Goal: Task Accomplishment & Management: Use online tool/utility

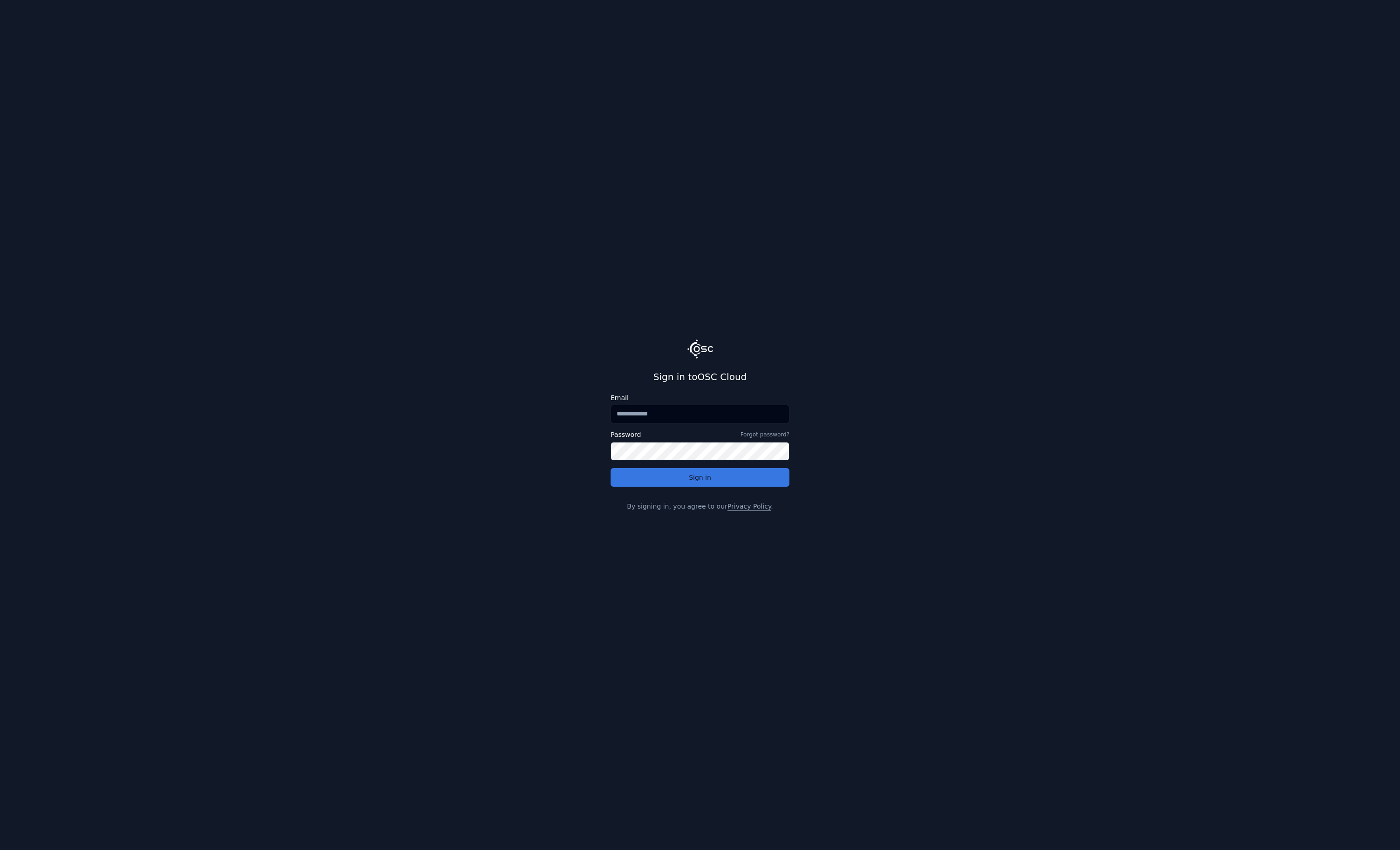
click at [694, 482] on button "Sign in" at bounding box center [700, 477] width 179 height 19
click at [648, 416] on input "Email" at bounding box center [700, 414] width 179 height 19
type input "**********"
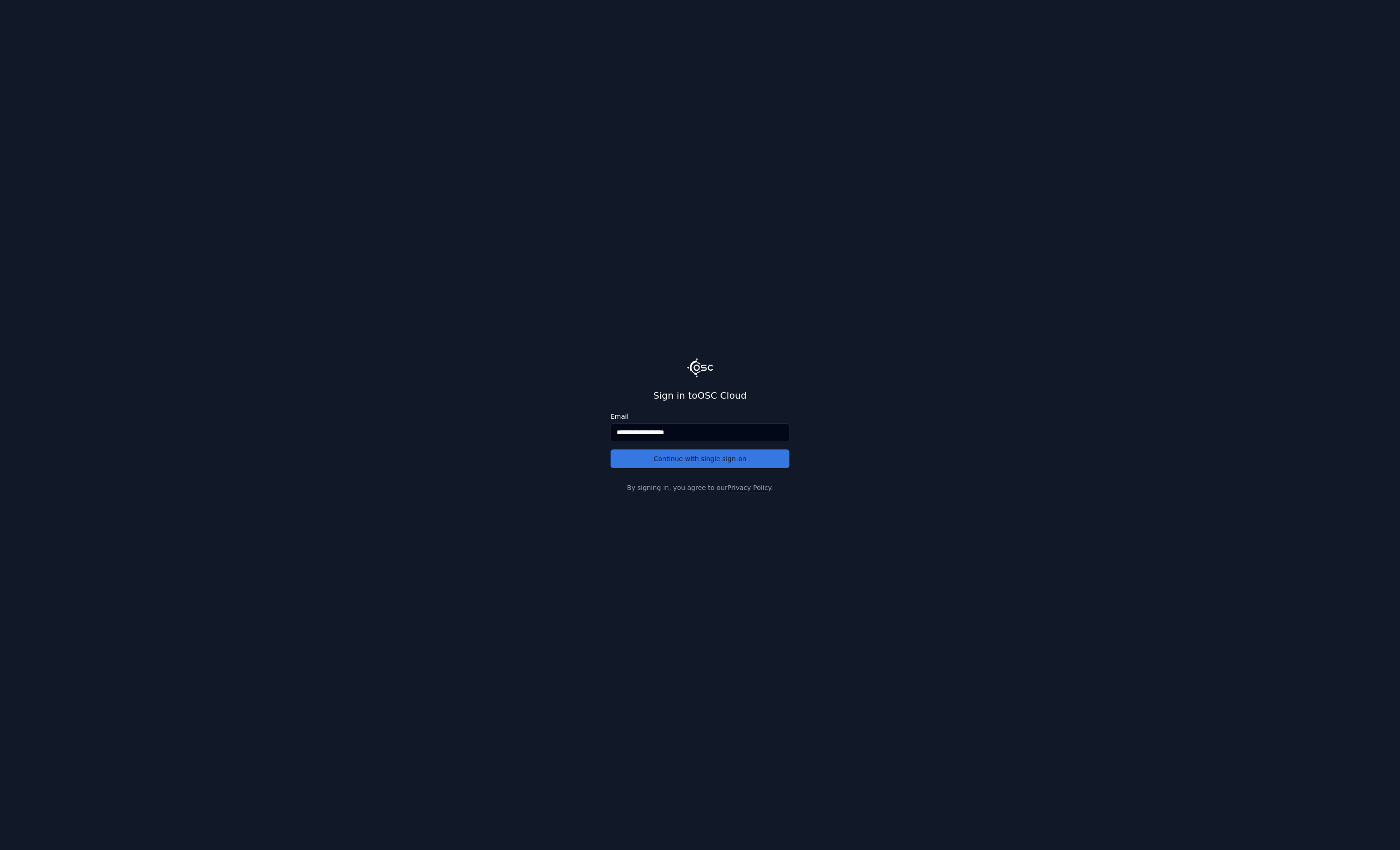
click at [661, 460] on button "Continue with single sign-on" at bounding box center [700, 459] width 179 height 19
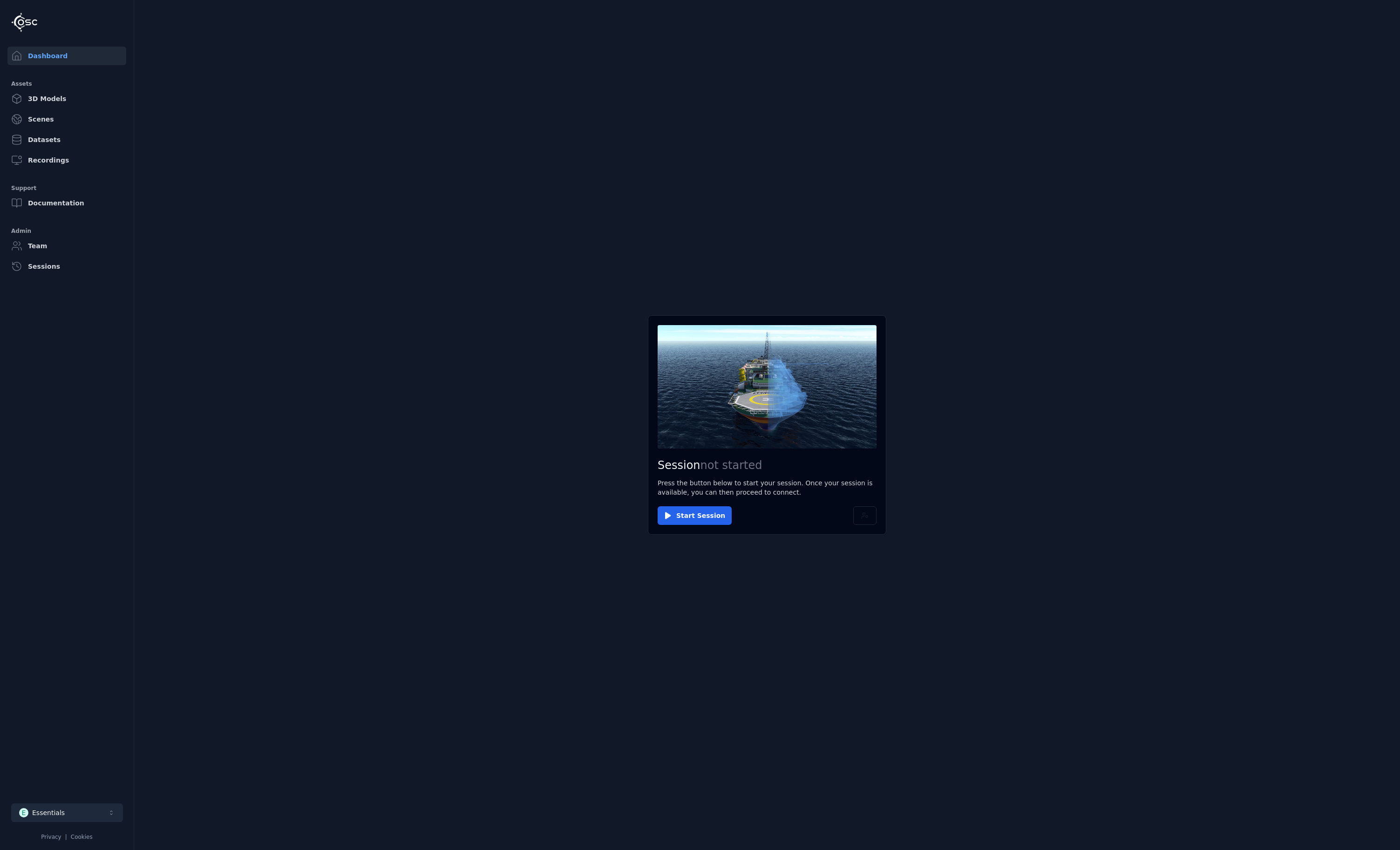
click at [73, 813] on button "E Essentials" at bounding box center [67, 813] width 112 height 19
click at [70, 677] on div "ORION - SUAS Aalesund" at bounding box center [69, 675] width 78 height 9
click at [689, 514] on html "Dashboard Assets 3D Models Scenes Datasets Recordings Support Documentation Adm…" at bounding box center [700, 425] width 1400 height 850
click at [689, 515] on button "Start Session" at bounding box center [694, 515] width 74 height 19
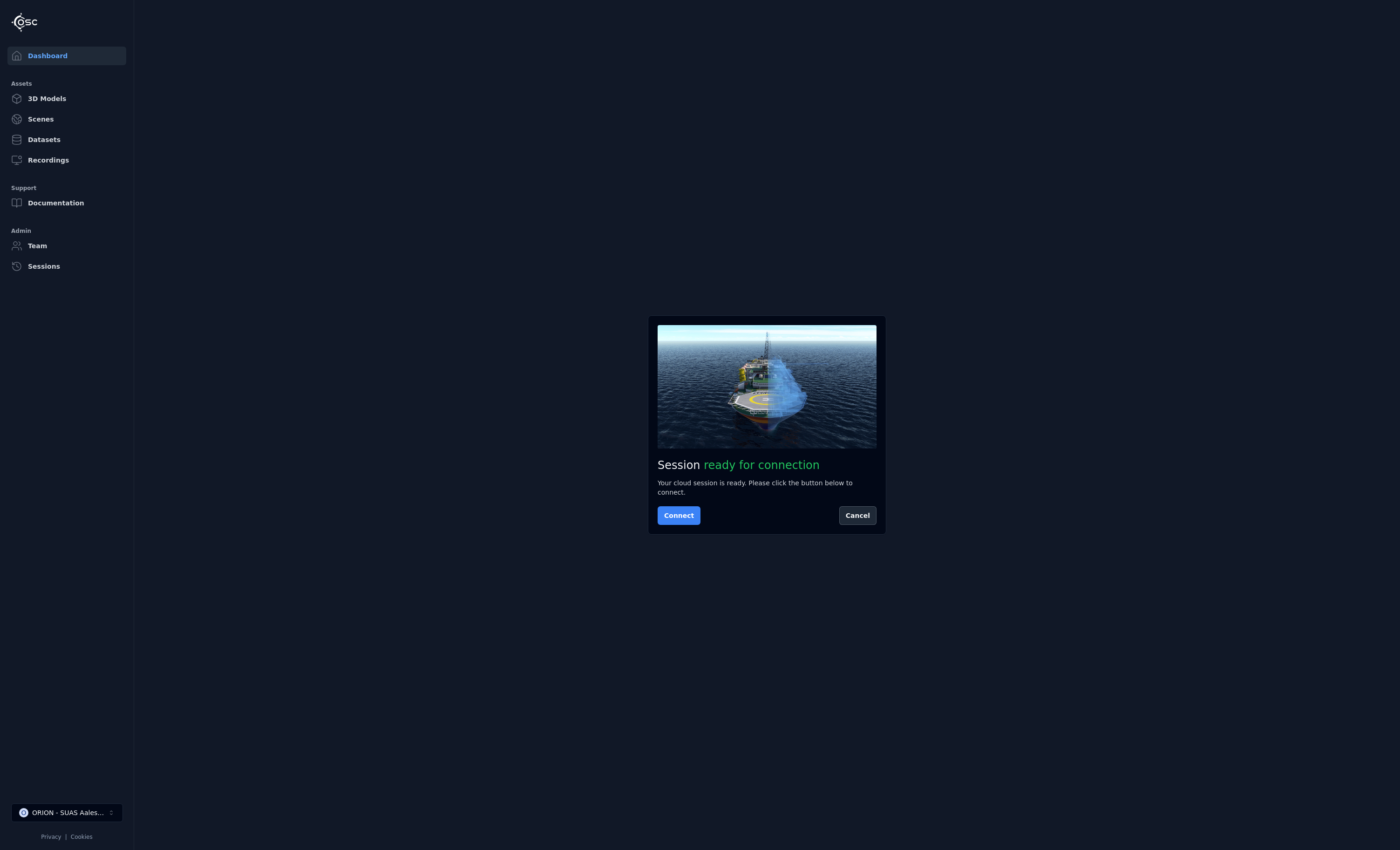
click at [683, 517] on button "Connect" at bounding box center [679, 515] width 43 height 19
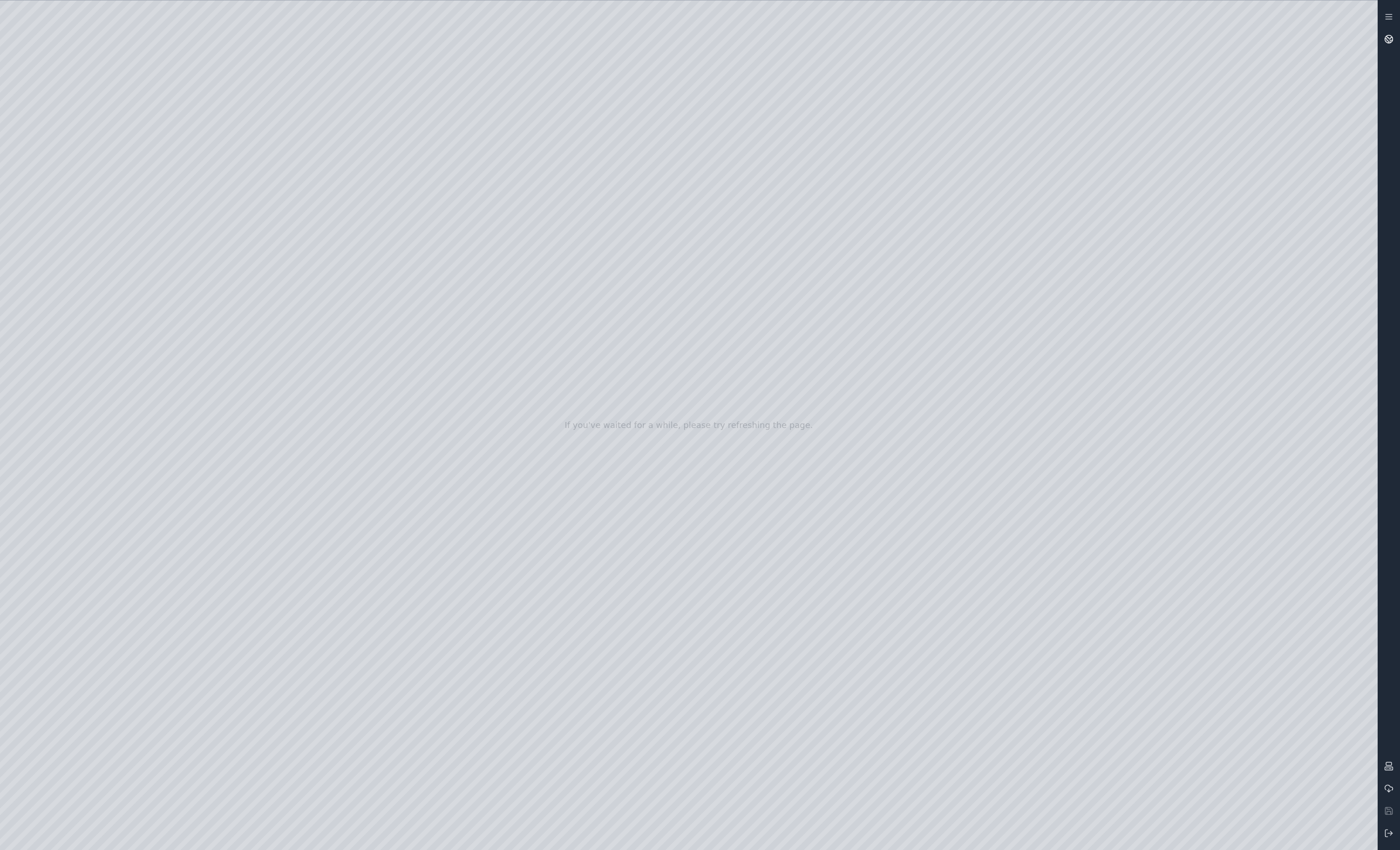
click at [1389, 38] on icon at bounding box center [1389, 38] width 6 height 3
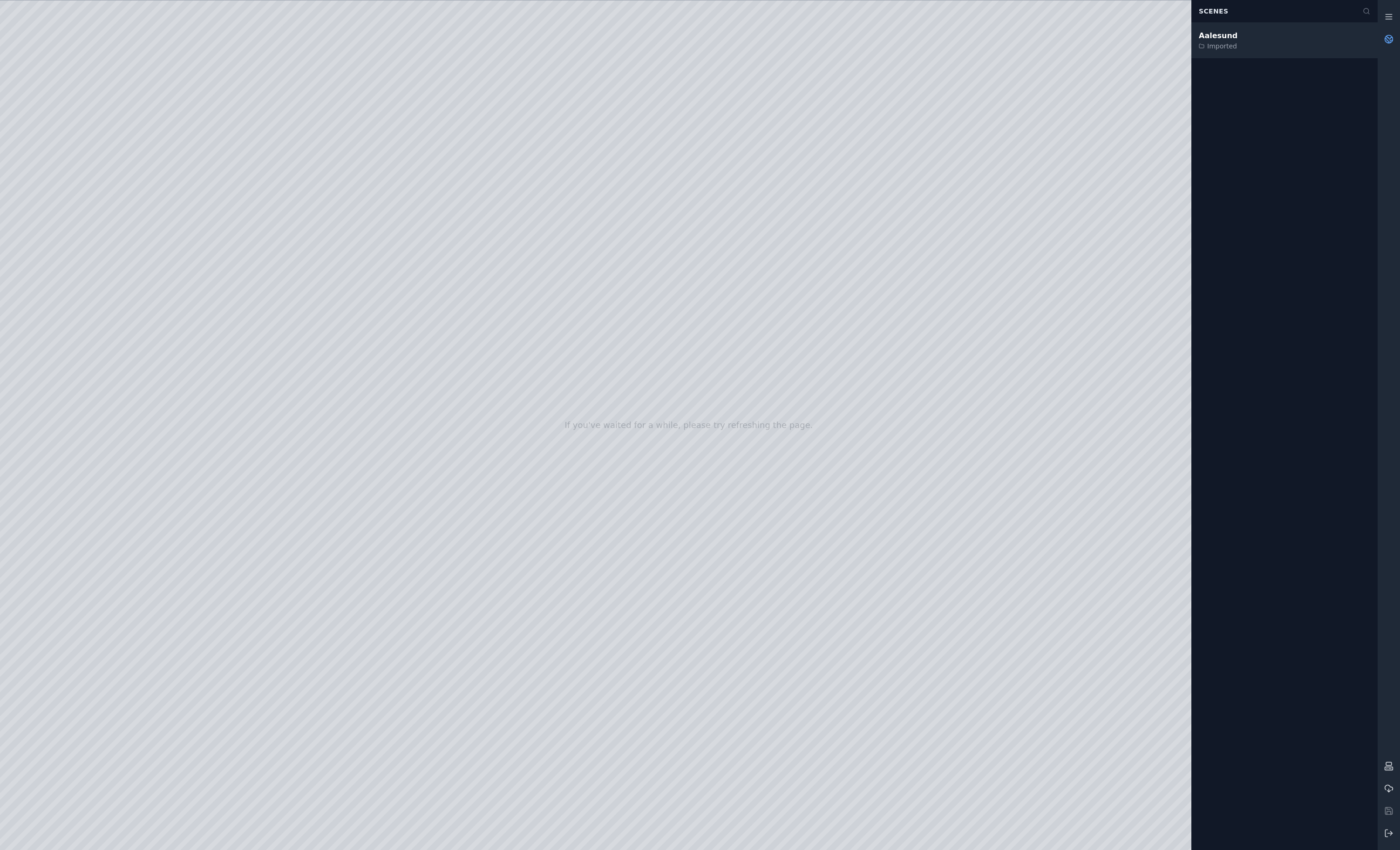
click at [1248, 42] on div "Aalesund Imported" at bounding box center [1285, 41] width 186 height 36
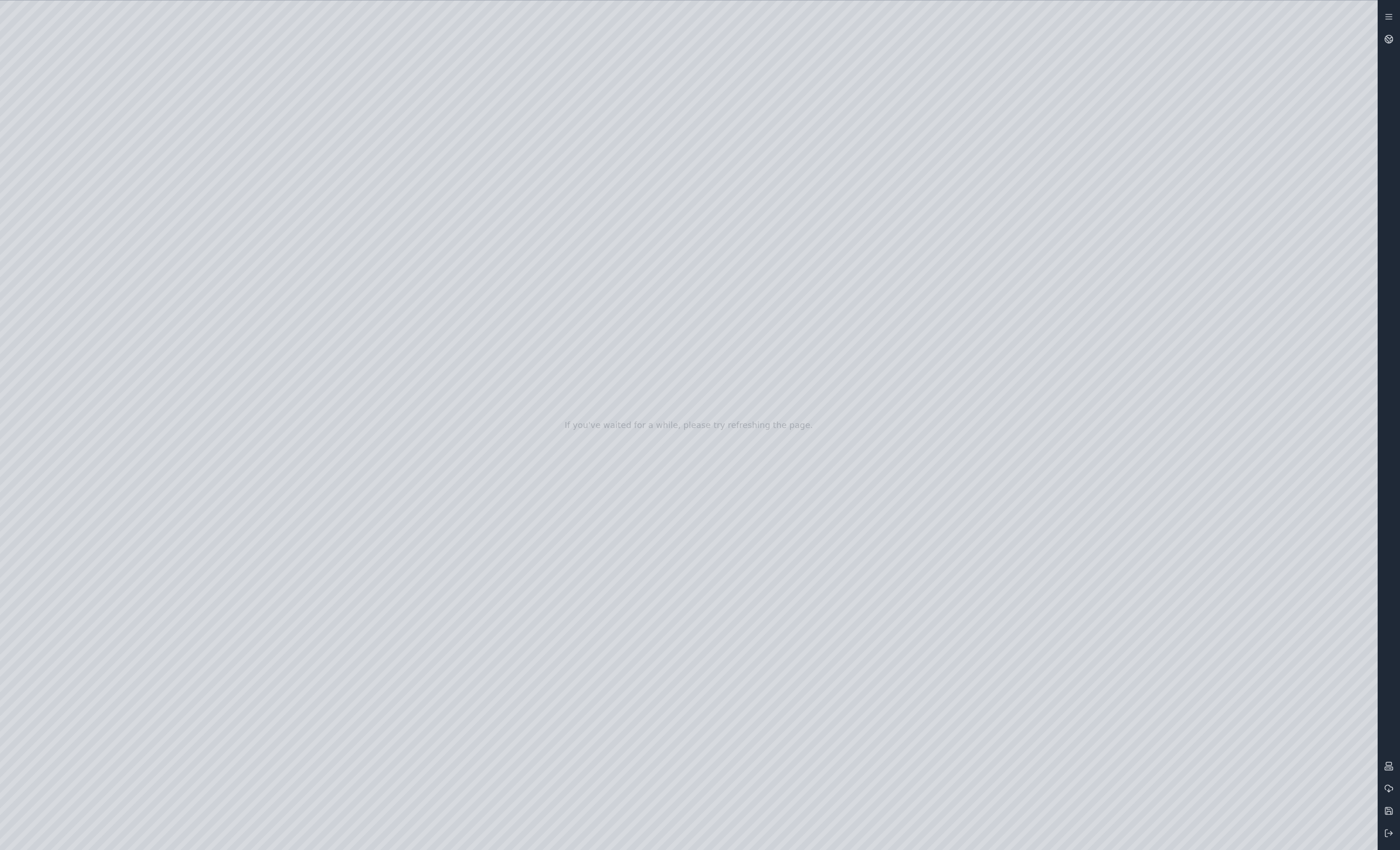
click at [866, 80] on div at bounding box center [689, 425] width 1378 height 849
drag, startPoint x: 725, startPoint y: 494, endPoint x: 794, endPoint y: 613, distance: 137.6
drag, startPoint x: 687, startPoint y: 431, endPoint x: 1039, endPoint y: 601, distance: 390.9
drag, startPoint x: 724, startPoint y: 225, endPoint x: 705, endPoint y: 355, distance: 131.4
drag, startPoint x: 770, startPoint y: 548, endPoint x: 778, endPoint y: 516, distance: 33.0
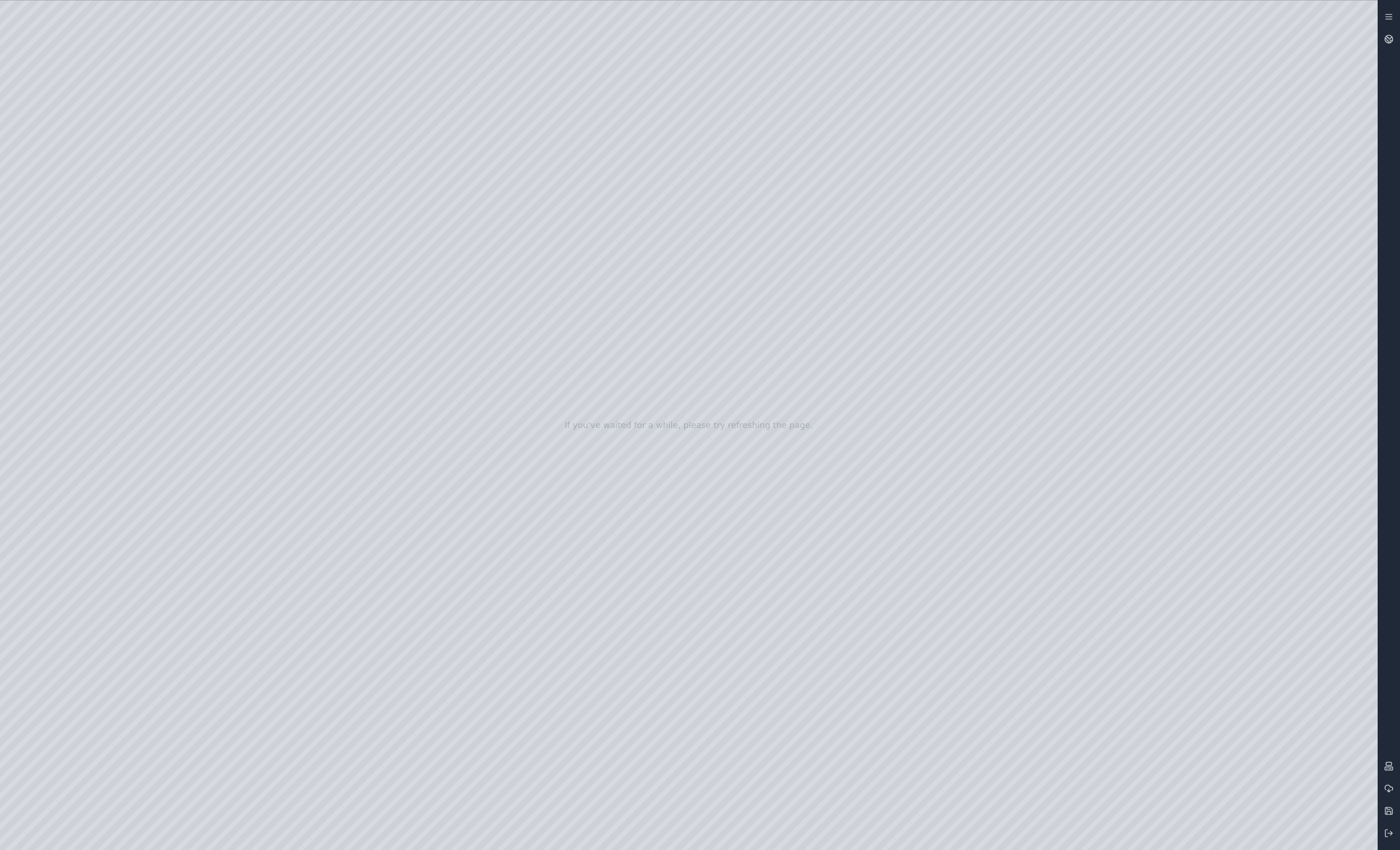
drag, startPoint x: 792, startPoint y: 579, endPoint x: 790, endPoint y: 413, distance: 166.0
click at [13, 152] on div at bounding box center [689, 425] width 1378 height 849
click at [920, 575] on div at bounding box center [689, 425] width 1378 height 849
drag, startPoint x: 881, startPoint y: 418, endPoint x: 758, endPoint y: 433, distance: 123.9
click at [758, 433] on div at bounding box center [689, 425] width 1378 height 849
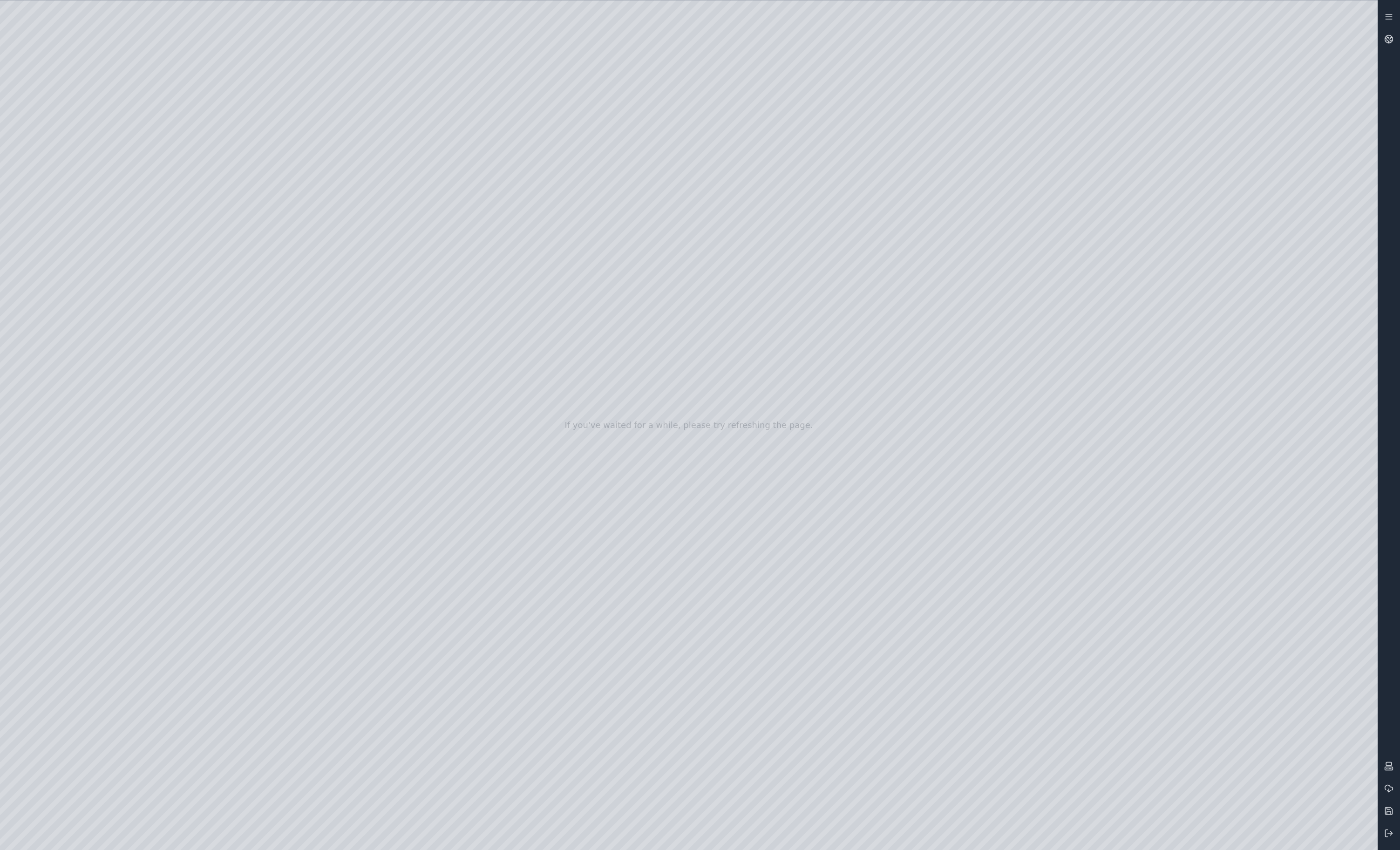
drag, startPoint x: 709, startPoint y: 402, endPoint x: 637, endPoint y: 422, distance: 74.7
click at [637, 422] on div at bounding box center [689, 425] width 1378 height 849
drag, startPoint x: 558, startPoint y: 416, endPoint x: 619, endPoint y: 420, distance: 61.1
drag, startPoint x: 560, startPoint y: 575, endPoint x: 427, endPoint y: 630, distance: 143.9
drag, startPoint x: 782, startPoint y: 401, endPoint x: 609, endPoint y: 584, distance: 251.8
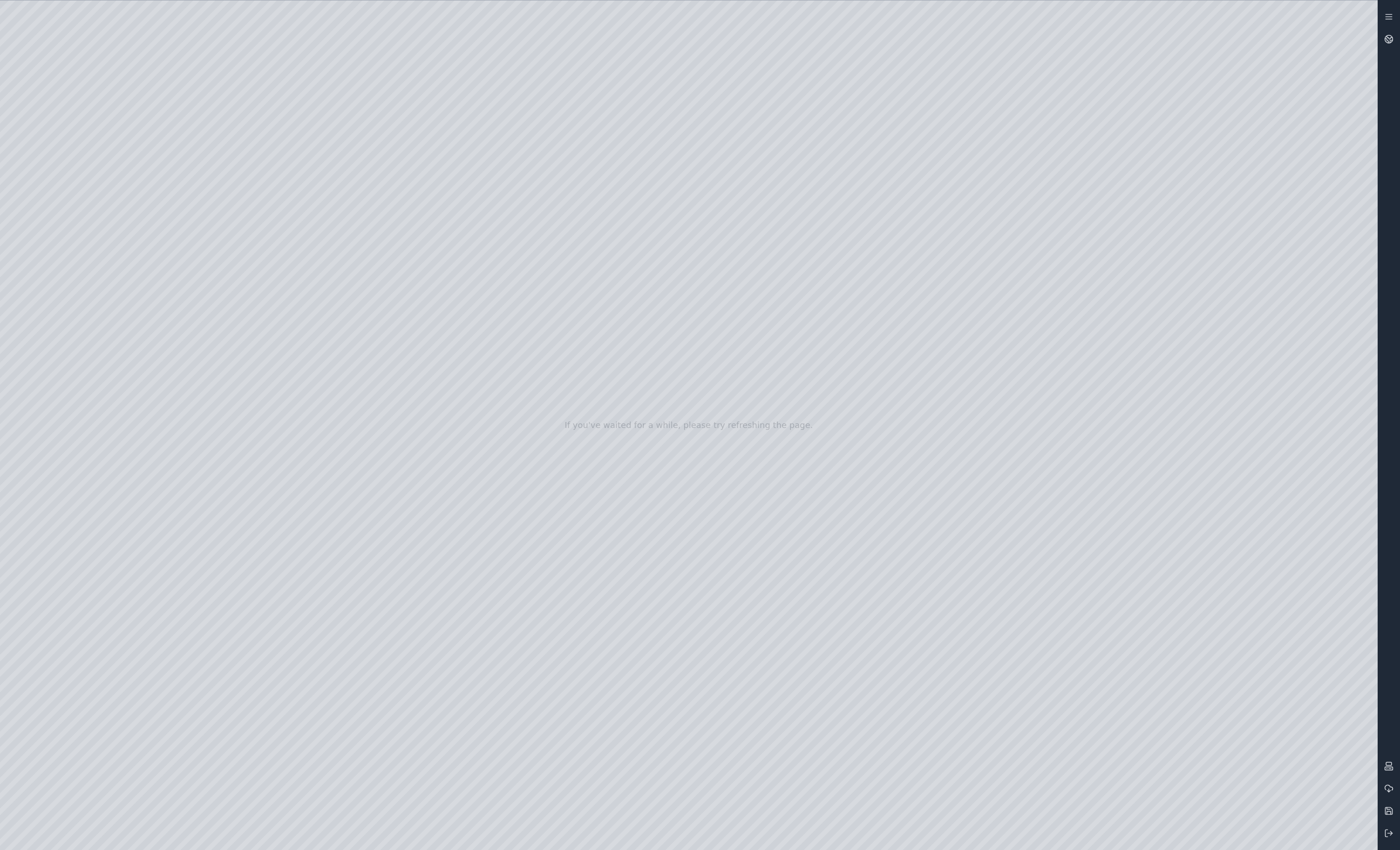
drag, startPoint x: 607, startPoint y: 589, endPoint x: 786, endPoint y: 467, distance: 216.6
click at [613, 593] on div at bounding box center [689, 425] width 1378 height 849
drag, startPoint x: 464, startPoint y: 584, endPoint x: 633, endPoint y: 553, distance: 171.8
click at [658, 549] on div at bounding box center [689, 425] width 1378 height 849
drag, startPoint x: 584, startPoint y: 559, endPoint x: 836, endPoint y: 546, distance: 252.3
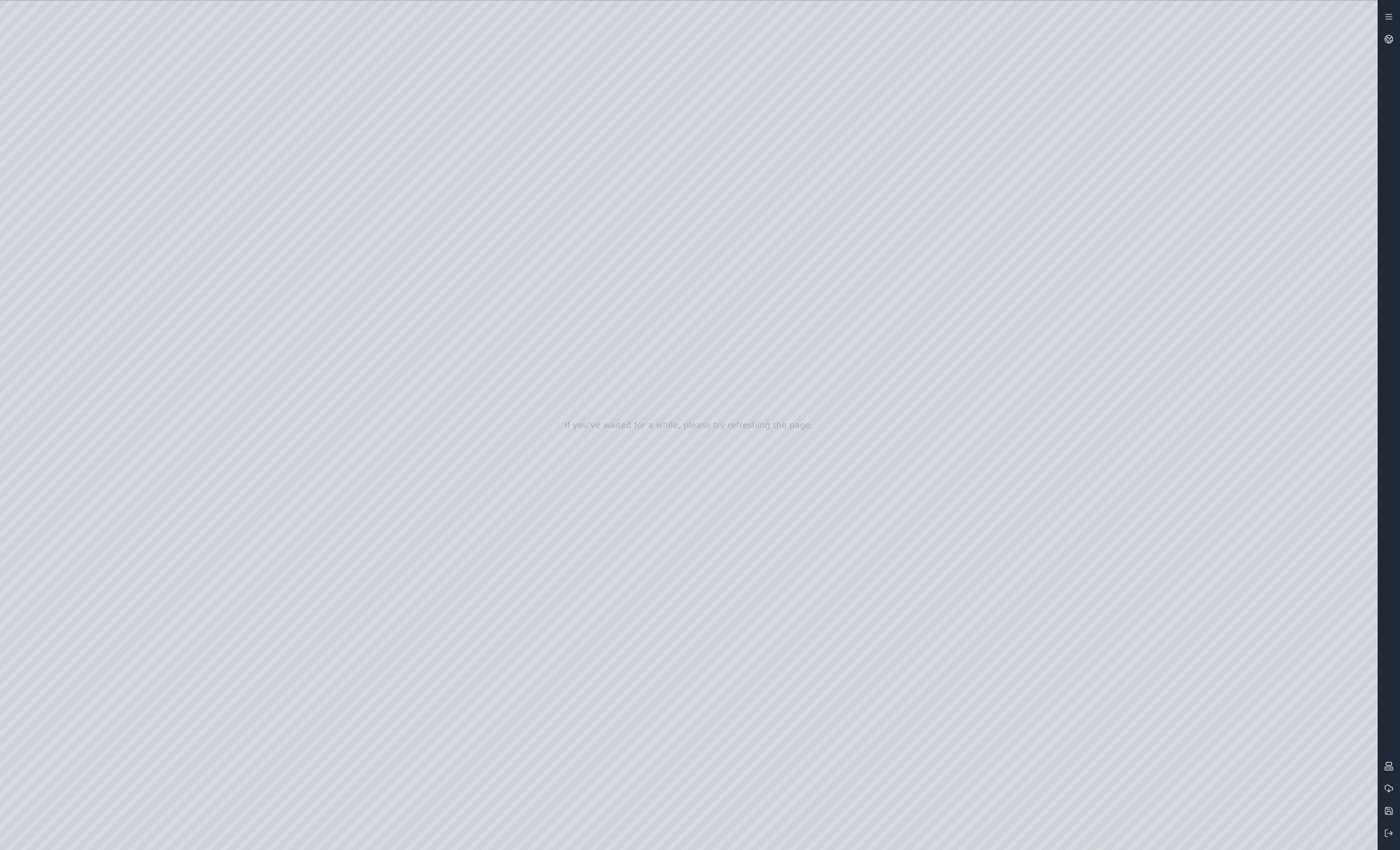
click at [836, 546] on div at bounding box center [689, 425] width 1378 height 849
drag, startPoint x: 487, startPoint y: 538, endPoint x: 287, endPoint y: 582, distance: 204.8
drag, startPoint x: 363, startPoint y: 548, endPoint x: 417, endPoint y: 497, distance: 74.3
drag, startPoint x: 370, startPoint y: 522, endPoint x: 1209, endPoint y: 600, distance: 842.6
drag, startPoint x: 719, startPoint y: 543, endPoint x: 1159, endPoint y: 565, distance: 440.5
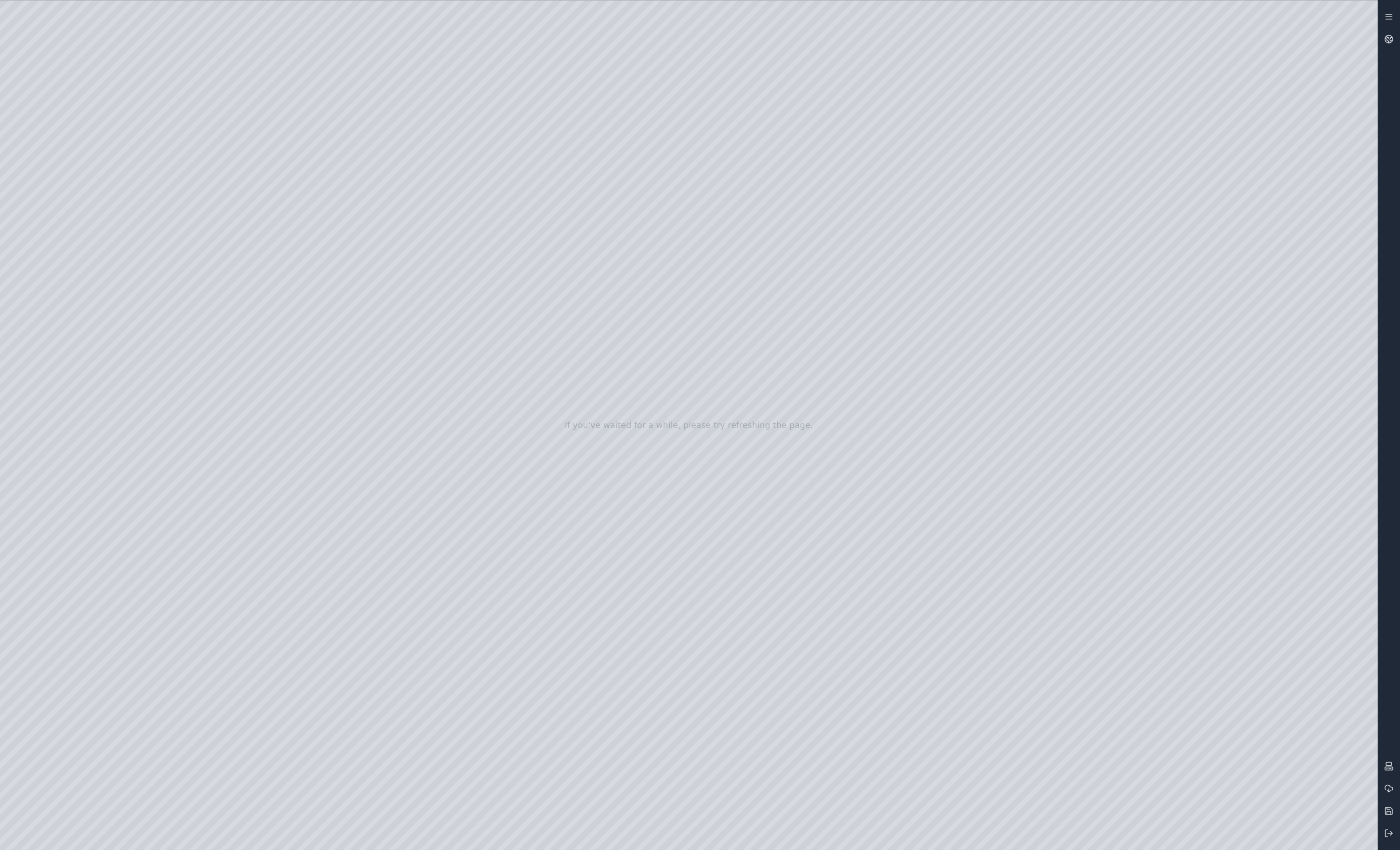
drag, startPoint x: 593, startPoint y: 563, endPoint x: 1013, endPoint y: 788, distance: 476.5
drag, startPoint x: 758, startPoint y: 567, endPoint x: 920, endPoint y: 672, distance: 193.1
drag, startPoint x: 775, startPoint y: 565, endPoint x: 865, endPoint y: 543, distance: 92.6
click at [659, 441] on div at bounding box center [689, 425] width 1378 height 849
drag, startPoint x: 558, startPoint y: 639, endPoint x: 552, endPoint y: 634, distance: 7.8
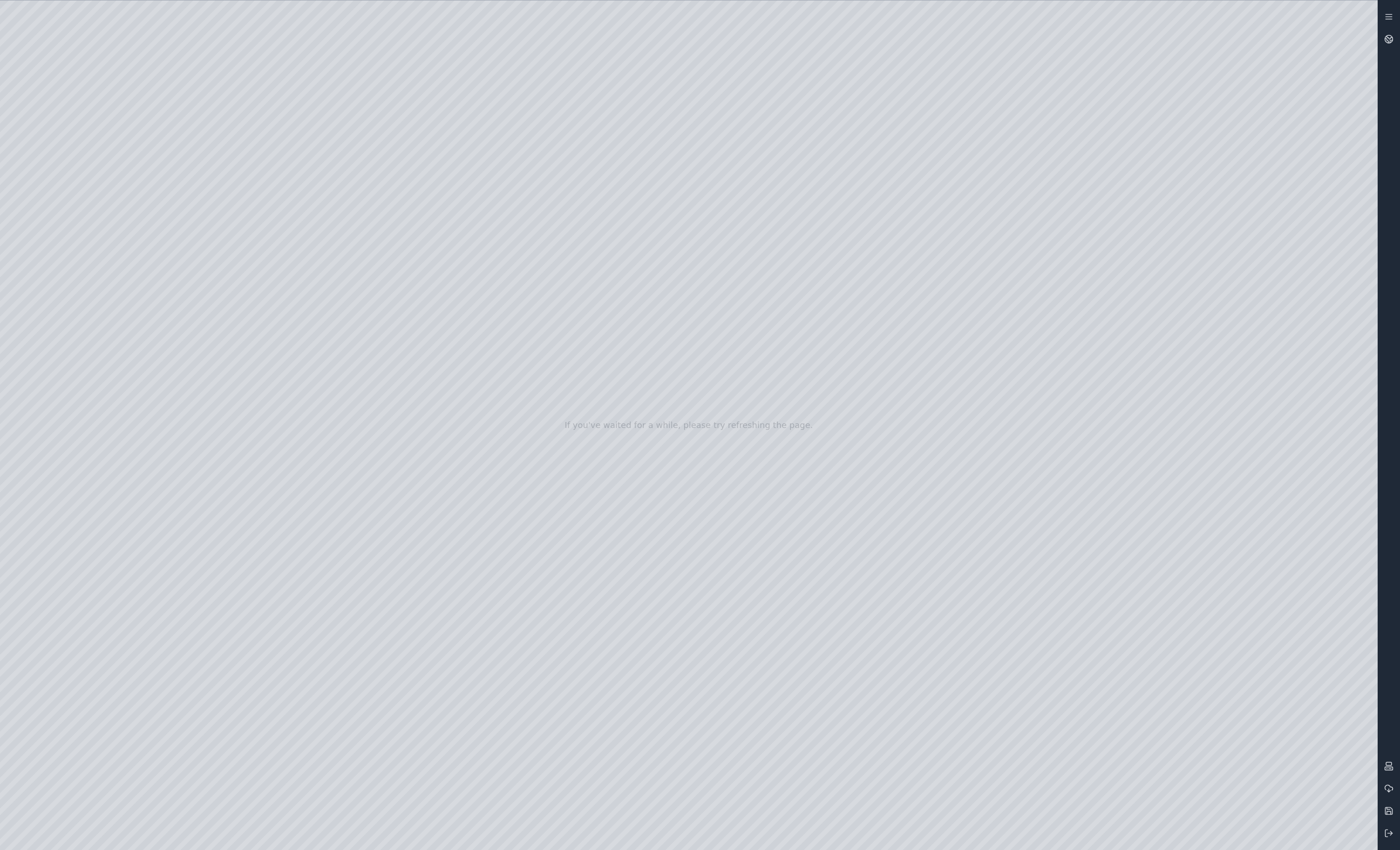
click at [594, 144] on div at bounding box center [689, 425] width 1378 height 849
click at [1388, 837] on icon at bounding box center [1388, 833] width 9 height 9
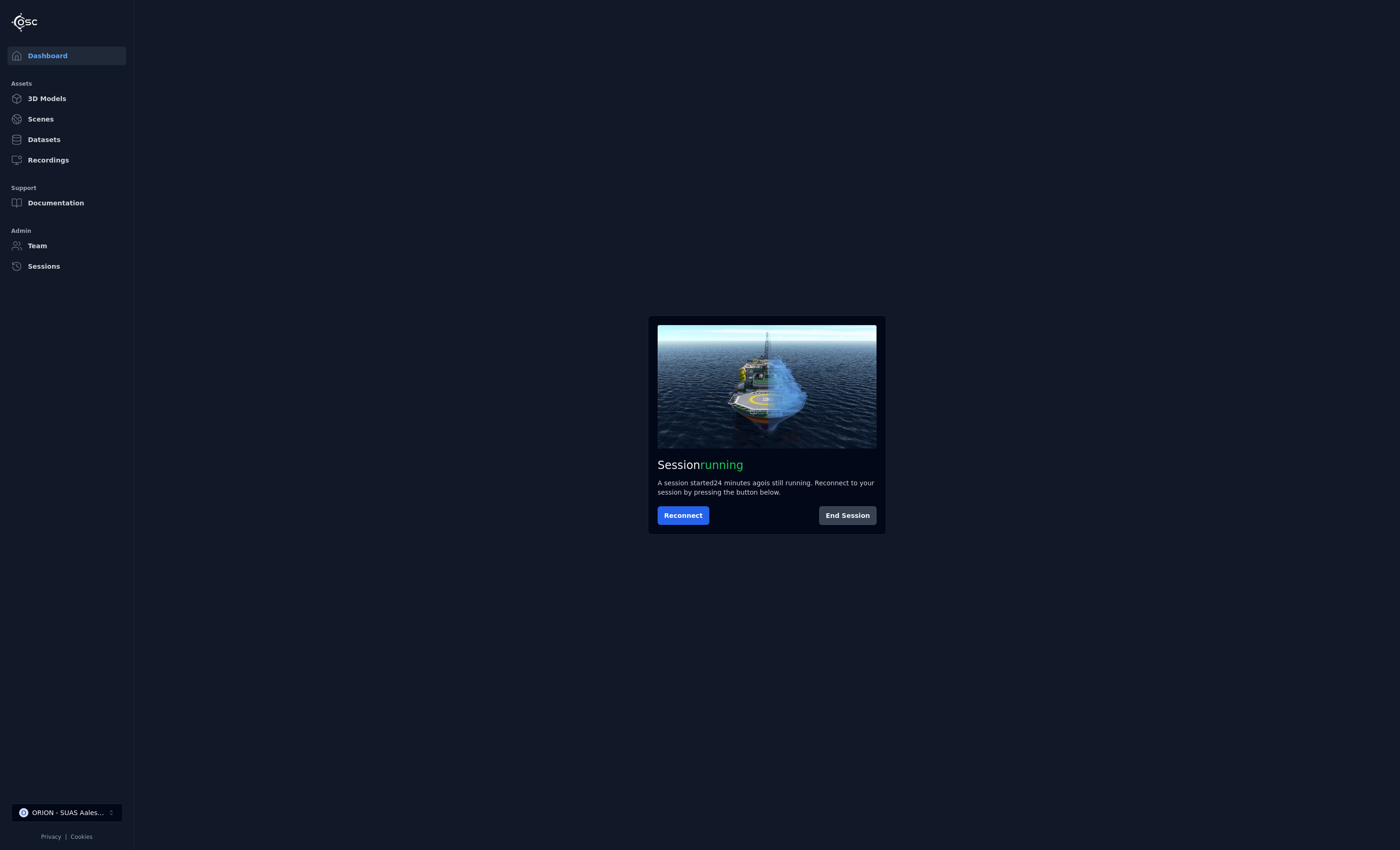
click at [851, 520] on button "End Session" at bounding box center [847, 515] width 57 height 19
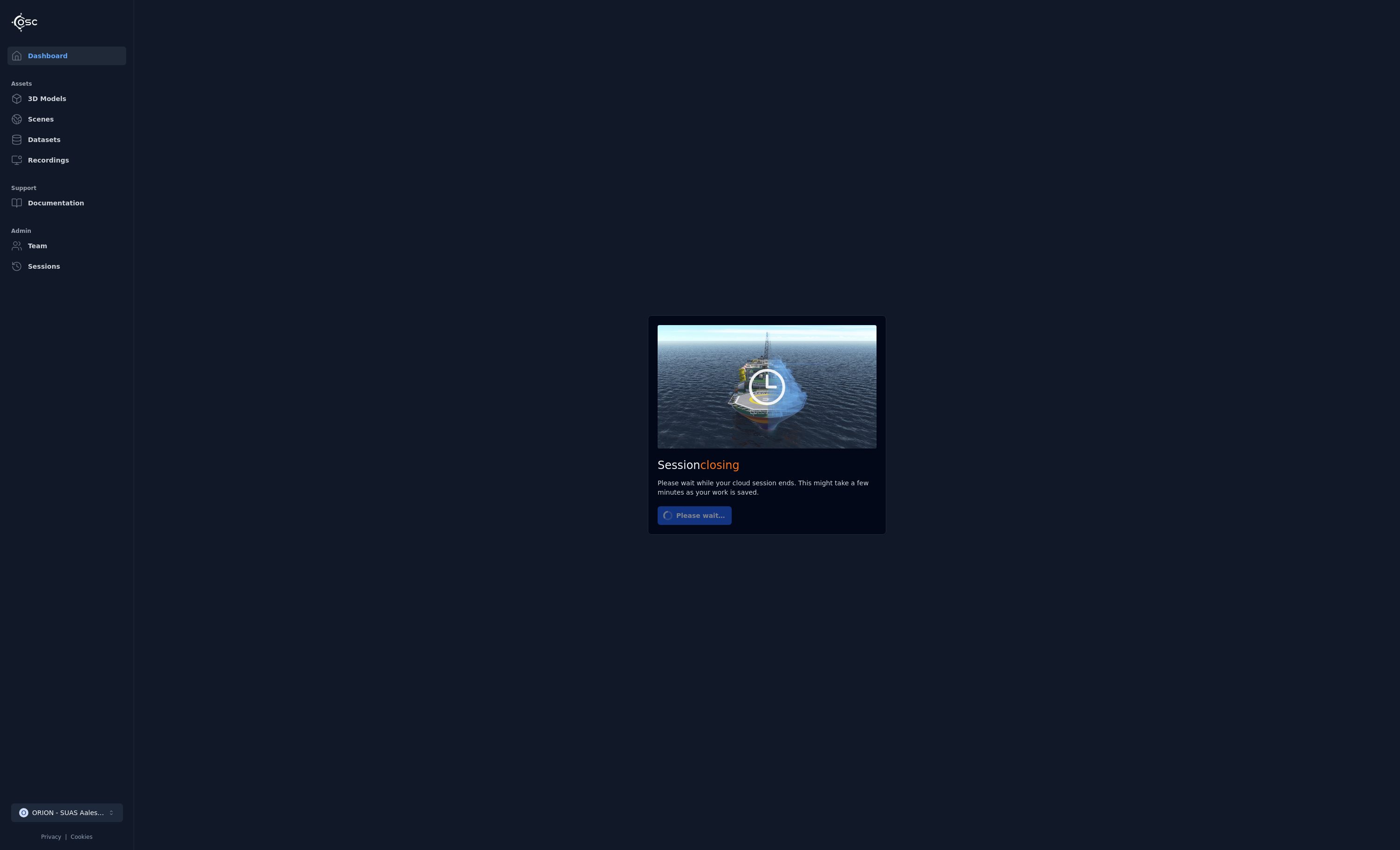
click at [94, 813] on div "ORION - SUAS Aalesund" at bounding box center [70, 812] width 75 height 9
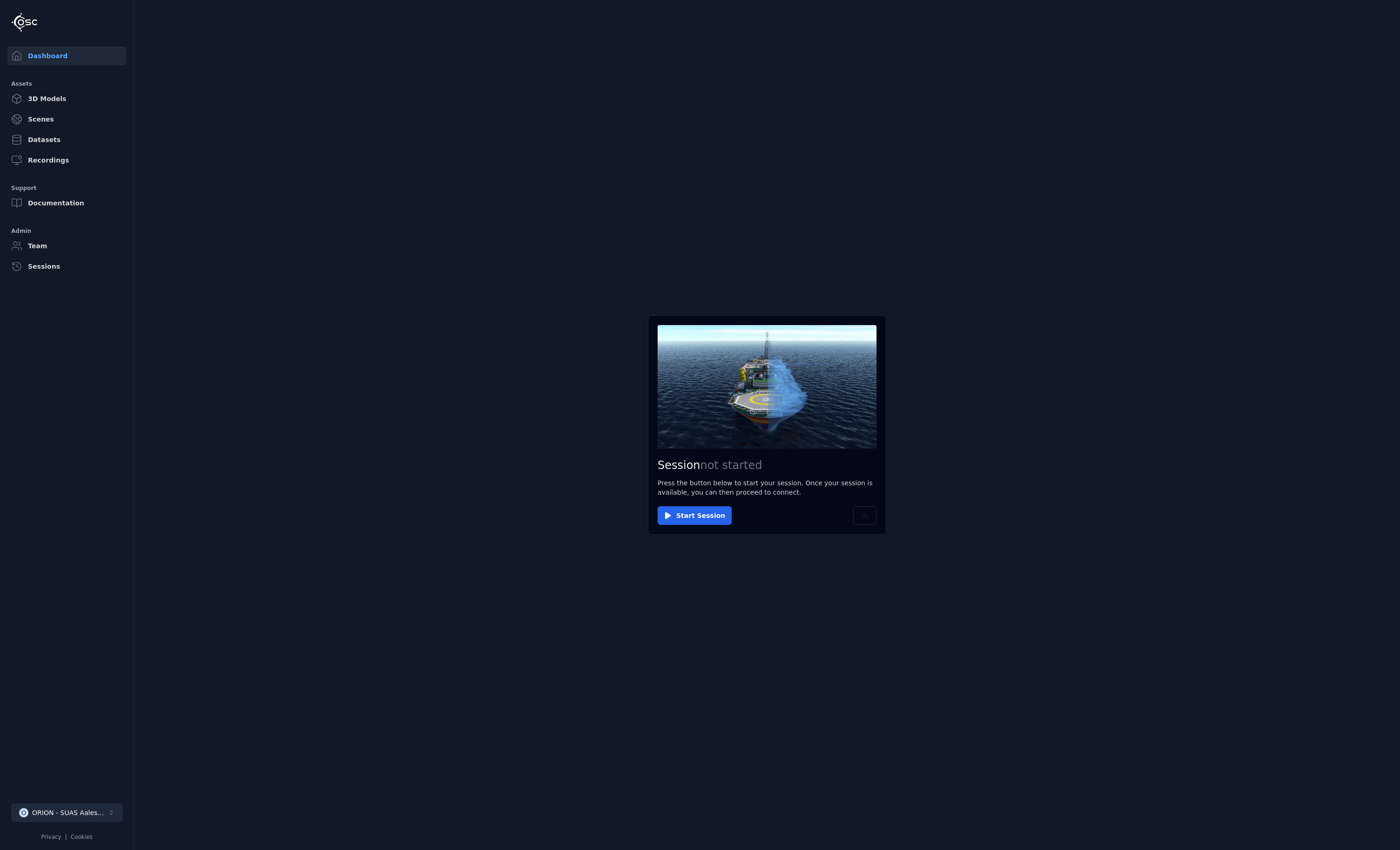
click at [83, 818] on button "O ORION - SUAS Aalesund" at bounding box center [67, 813] width 112 height 19
click at [64, 726] on div "ORION - Brazil" at bounding box center [70, 724] width 80 height 9
click at [345, 601] on html "Dashboard Assets 3D Models Scenes Datasets Recordings Support Documentation Adm…" at bounding box center [700, 425] width 1400 height 850
click at [52, 250] on link "Team" at bounding box center [67, 246] width 119 height 19
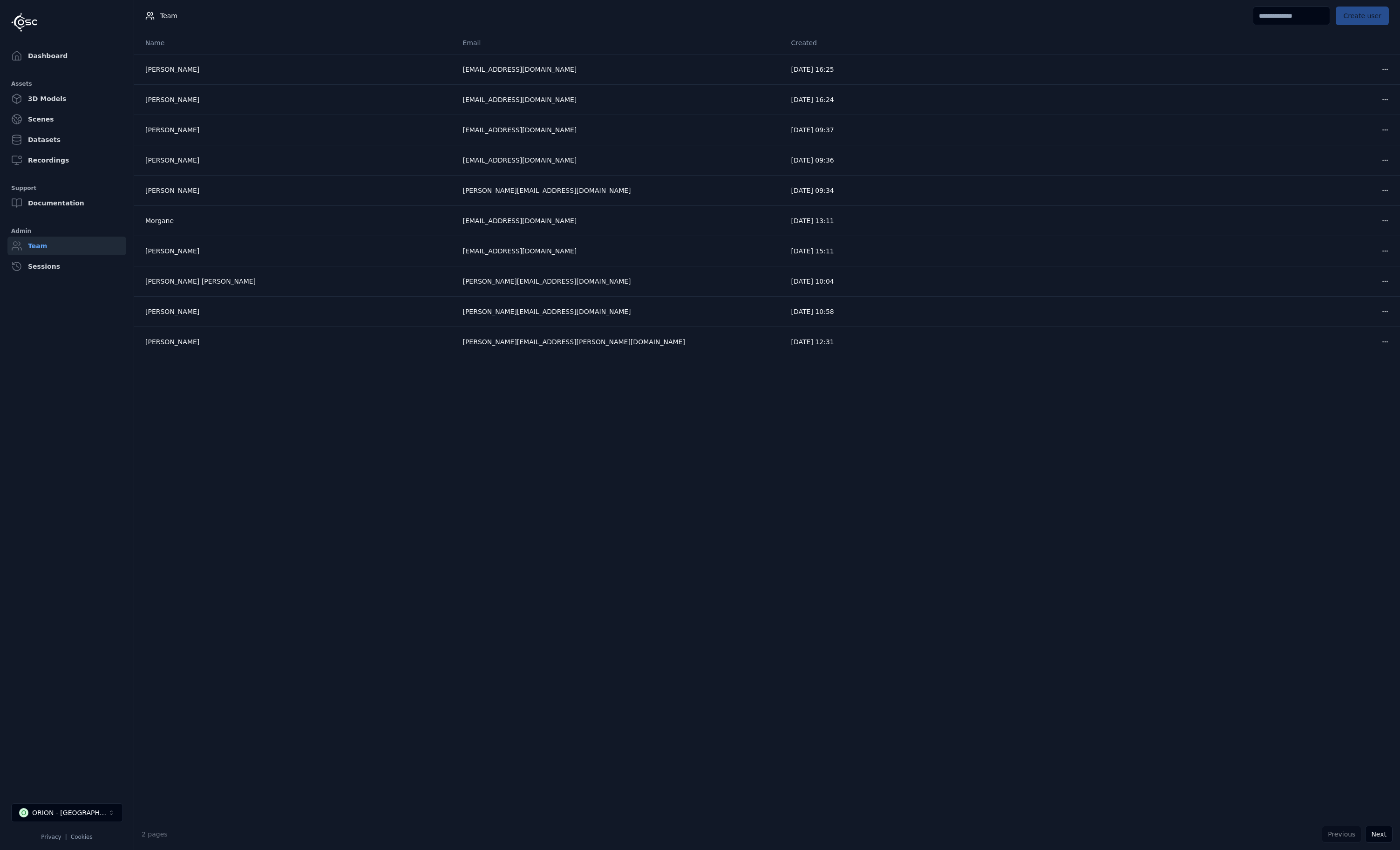
drag, startPoint x: 464, startPoint y: 69, endPoint x: 552, endPoint y: 518, distance: 457.5
click at [553, 518] on div "Name Email Created Gabriel Antero antero@lafae.ufrj.br 2025-08-13 16:25 Open me…" at bounding box center [767, 425] width 1266 height 787
click at [442, 472] on div "Name Email Created Gabriel Antero antero@lafae.ufrj.br 2025-08-13 16:25 Open me…" at bounding box center [767, 425] width 1266 height 787
